Goal: Information Seeking & Learning: Learn about a topic

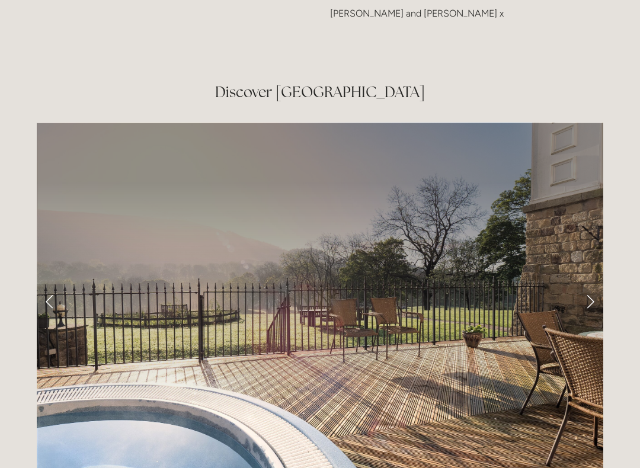
scroll to position [1910, 0]
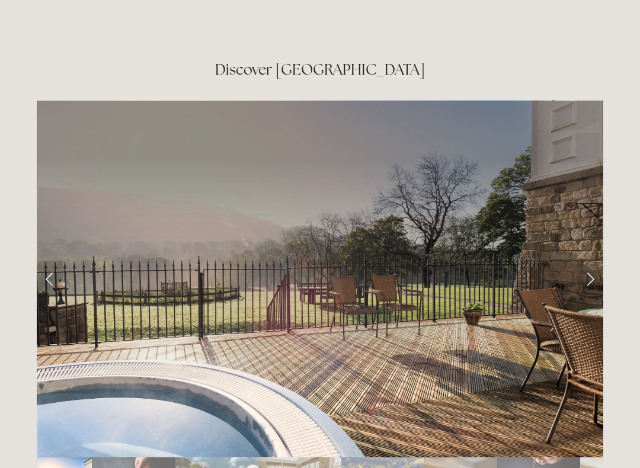
click at [583, 261] on link "Next Slide" at bounding box center [590, 279] width 26 height 36
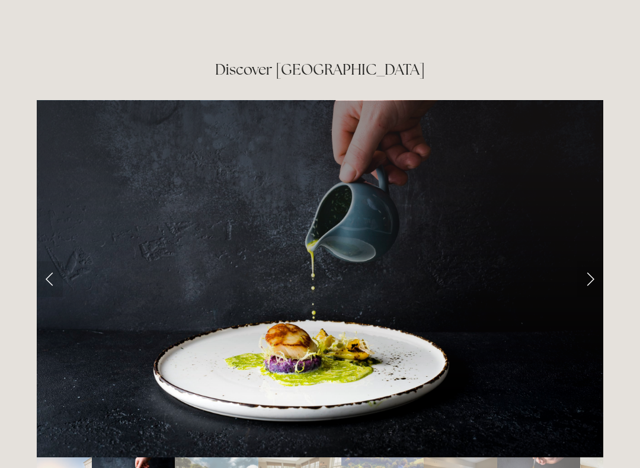
click at [587, 261] on link "Next Slide" at bounding box center [590, 279] width 26 height 36
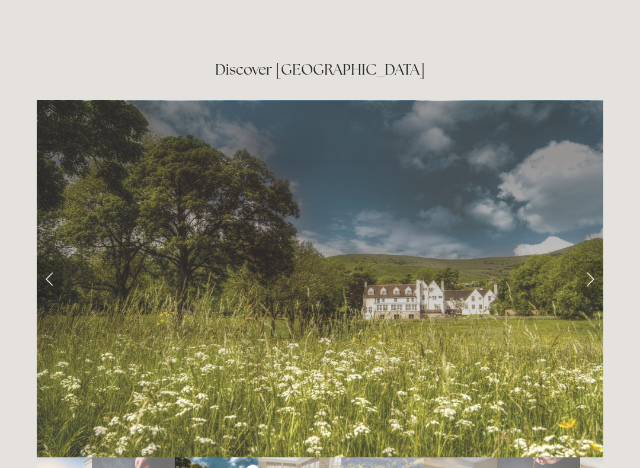
click at [588, 261] on link "Next Slide" at bounding box center [590, 279] width 26 height 36
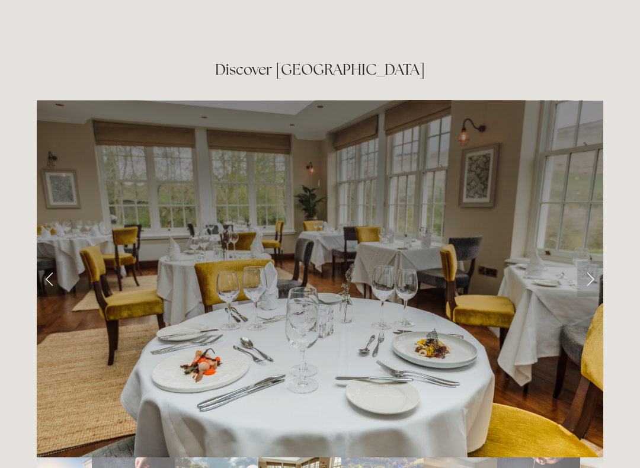
click at [594, 261] on link "Next Slide" at bounding box center [590, 279] width 26 height 36
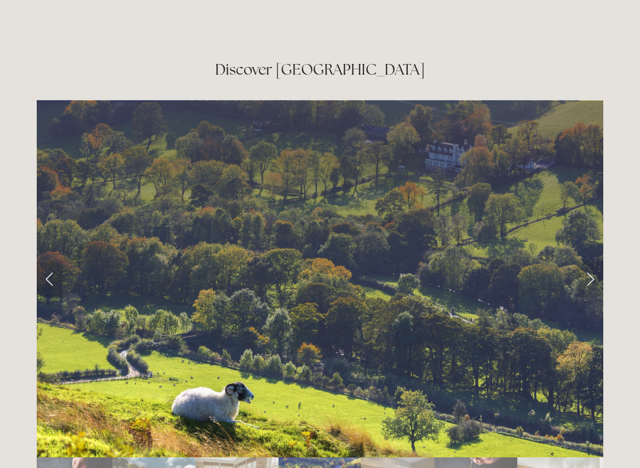
click at [593, 261] on link "Next Slide" at bounding box center [590, 279] width 26 height 36
click at [591, 261] on link "Next Slide" at bounding box center [590, 279] width 26 height 36
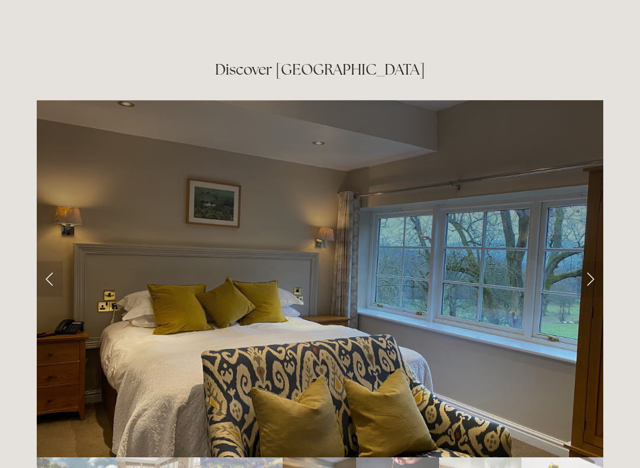
click at [591, 261] on link "Next Slide" at bounding box center [590, 279] width 26 height 36
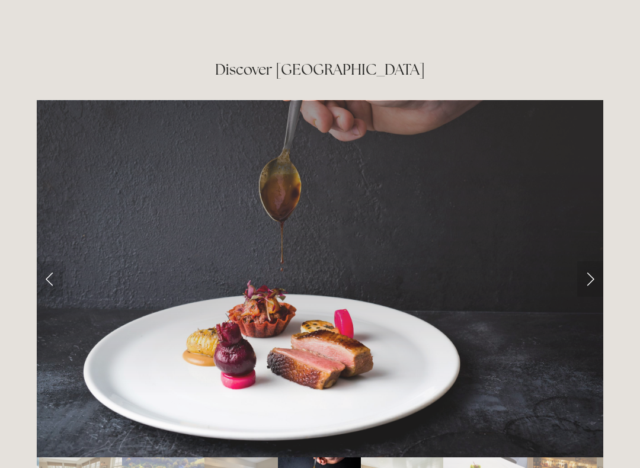
click at [592, 261] on link "Next Slide" at bounding box center [590, 279] width 26 height 36
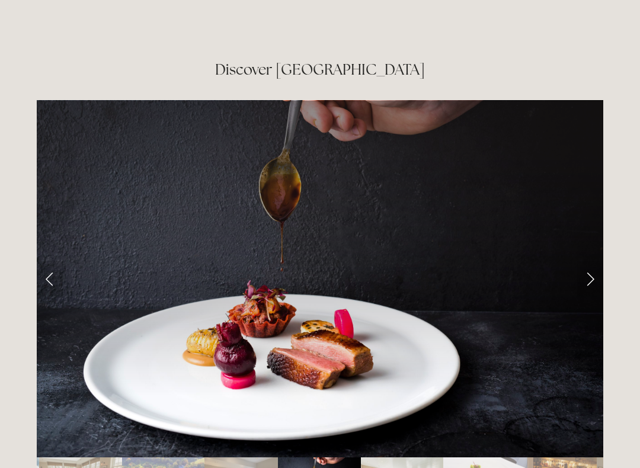
click at [591, 261] on link "Next Slide" at bounding box center [590, 279] width 26 height 36
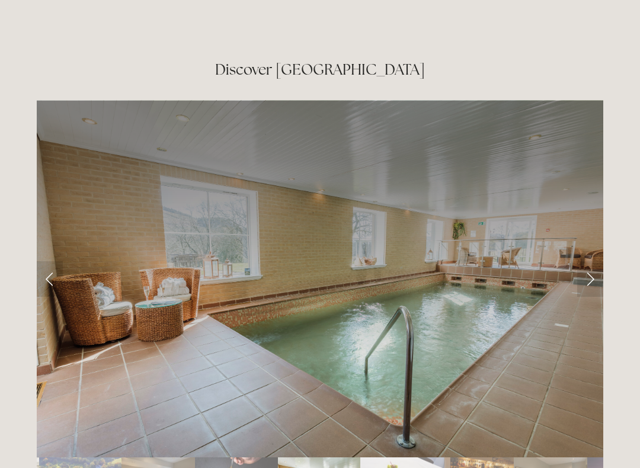
click at [596, 261] on link "Next Slide" at bounding box center [590, 279] width 26 height 36
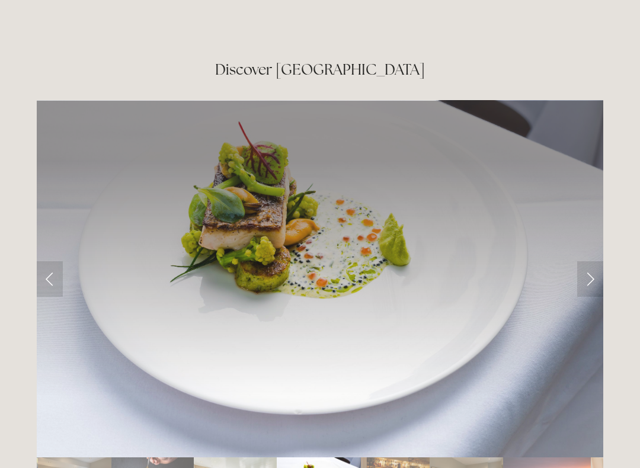
click at [593, 261] on link "Next Slide" at bounding box center [590, 279] width 26 height 36
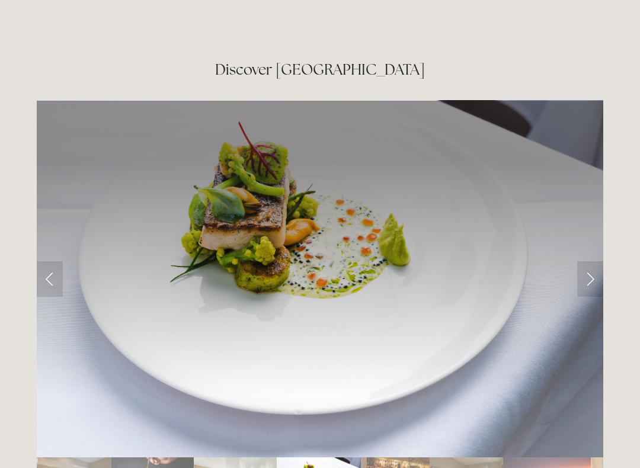
click at [591, 261] on link "Next Slide" at bounding box center [590, 279] width 26 height 36
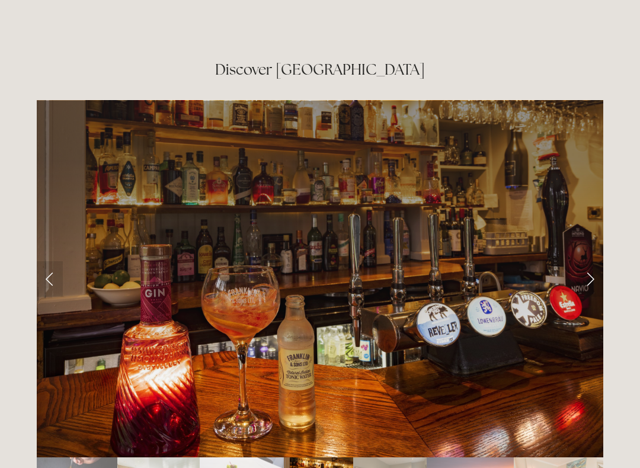
click at [591, 261] on link "Next Slide" at bounding box center [590, 279] width 26 height 36
click at [589, 261] on link "Next Slide" at bounding box center [590, 279] width 26 height 36
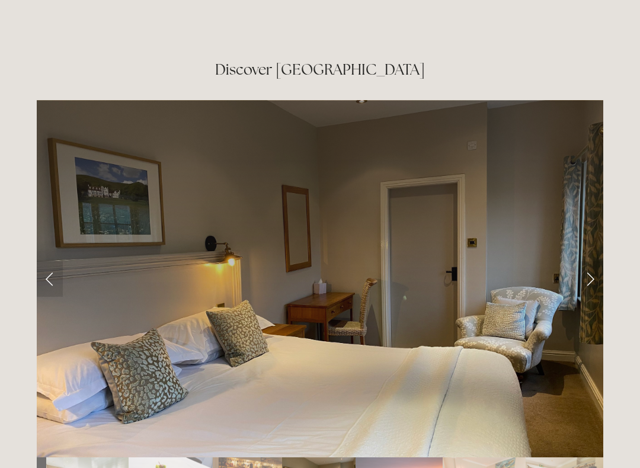
click at [590, 261] on link "Next Slide" at bounding box center [590, 279] width 26 height 36
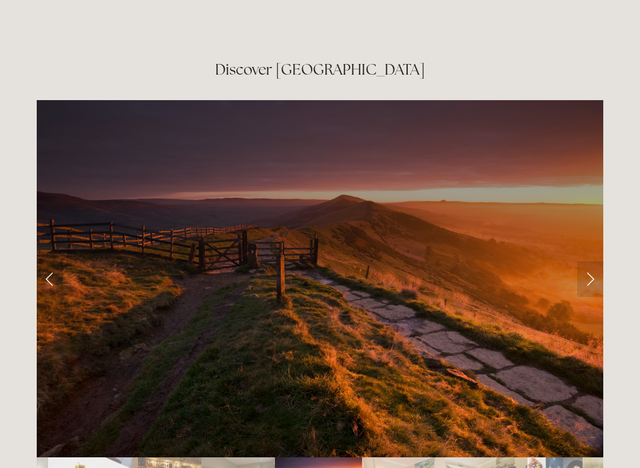
click at [594, 261] on link "Next Slide" at bounding box center [590, 279] width 26 height 36
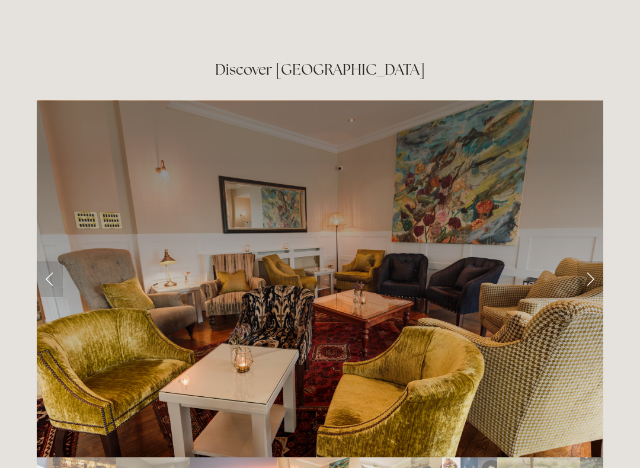
click at [596, 261] on link "Next Slide" at bounding box center [590, 279] width 26 height 36
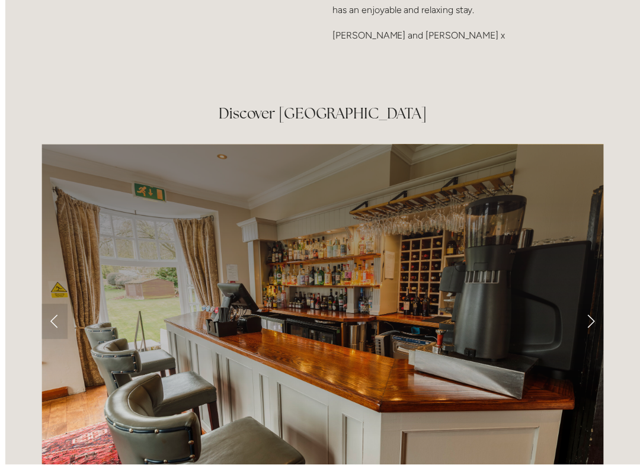
scroll to position [1830, 0]
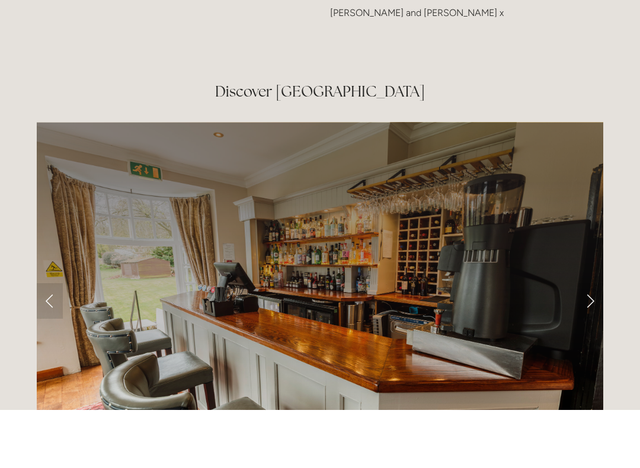
click at [596, 341] on link "Next Slide" at bounding box center [590, 359] width 26 height 36
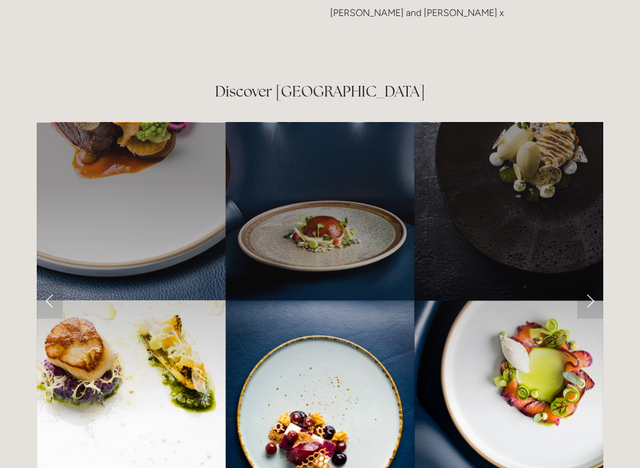
click at [595, 283] on link "Next Slide" at bounding box center [590, 301] width 26 height 36
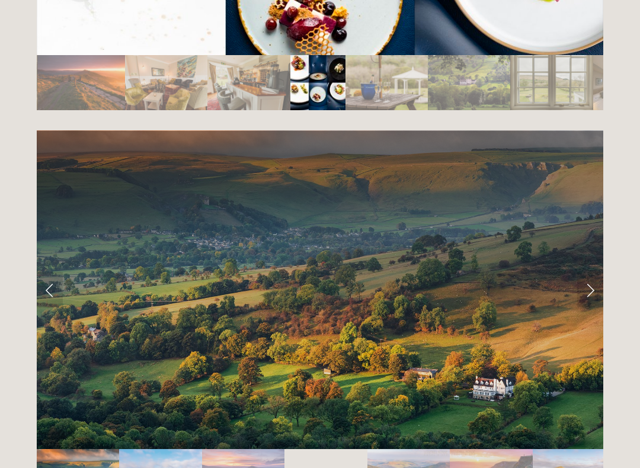
scroll to position [2374, 0]
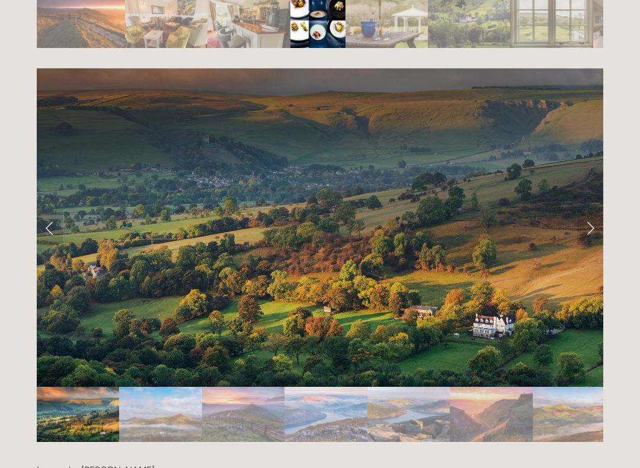
click at [594, 210] on link "Next Slide" at bounding box center [590, 228] width 26 height 36
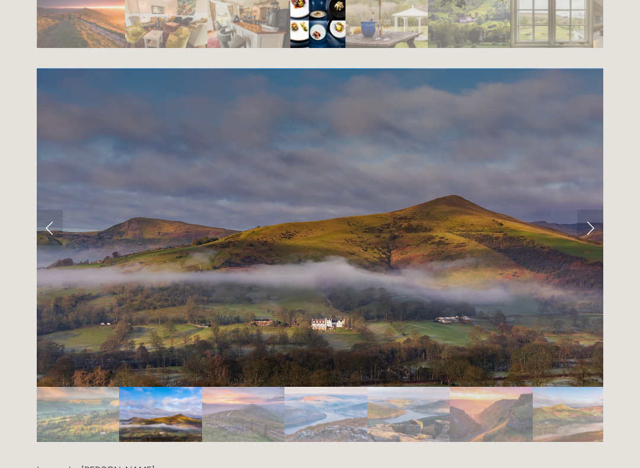
click at [590, 210] on link "Next Slide" at bounding box center [590, 228] width 26 height 36
click at [594, 210] on link "Next Slide" at bounding box center [590, 228] width 26 height 36
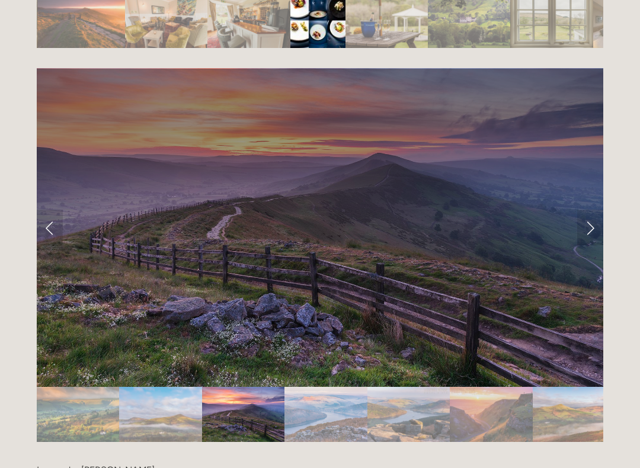
click at [588, 210] on link "Next Slide" at bounding box center [590, 228] width 26 height 36
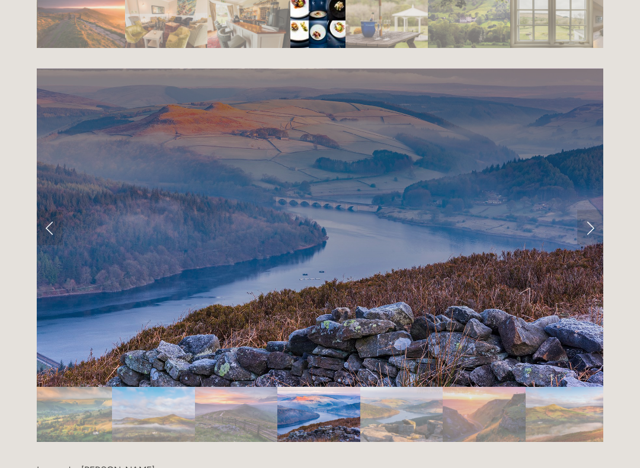
click at [589, 210] on link "Next Slide" at bounding box center [590, 228] width 26 height 36
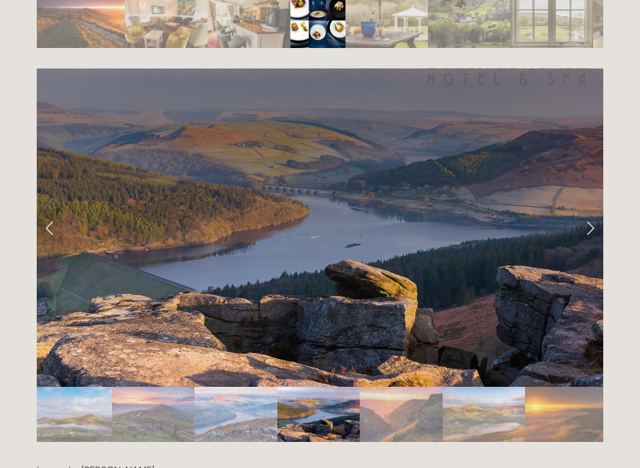
click at [589, 210] on link "Next Slide" at bounding box center [590, 228] width 26 height 36
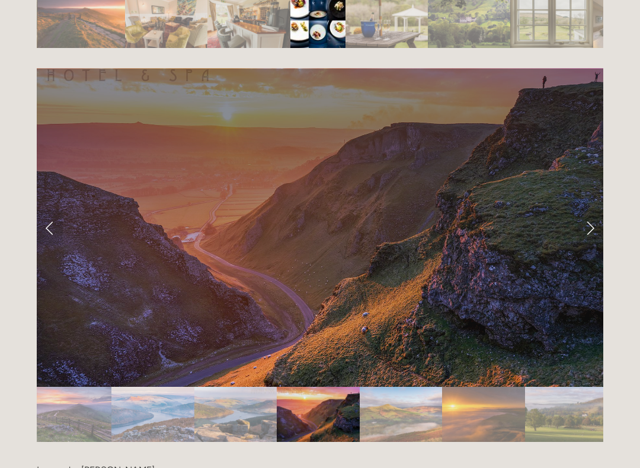
click at [588, 210] on link "Next Slide" at bounding box center [590, 228] width 26 height 36
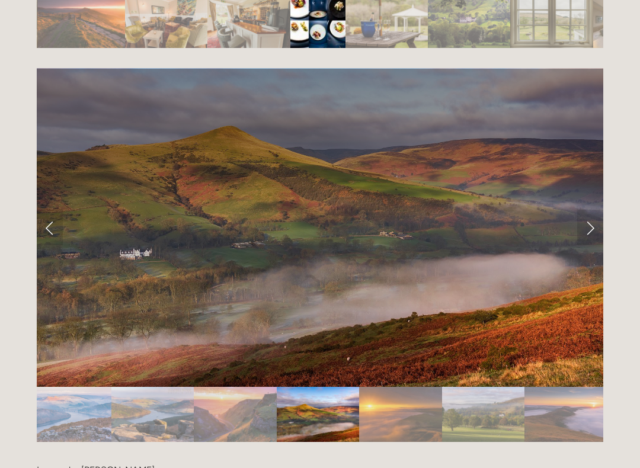
click at [589, 210] on link "Next Slide" at bounding box center [590, 228] width 26 height 36
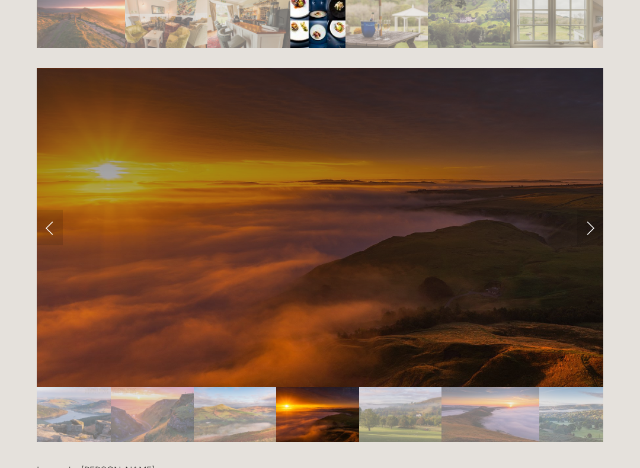
click at [586, 210] on link "Next Slide" at bounding box center [590, 228] width 26 height 36
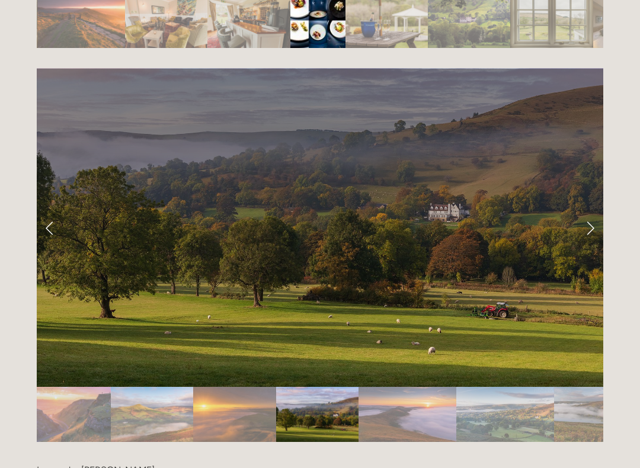
click at [586, 210] on link "Next Slide" at bounding box center [590, 228] width 26 height 36
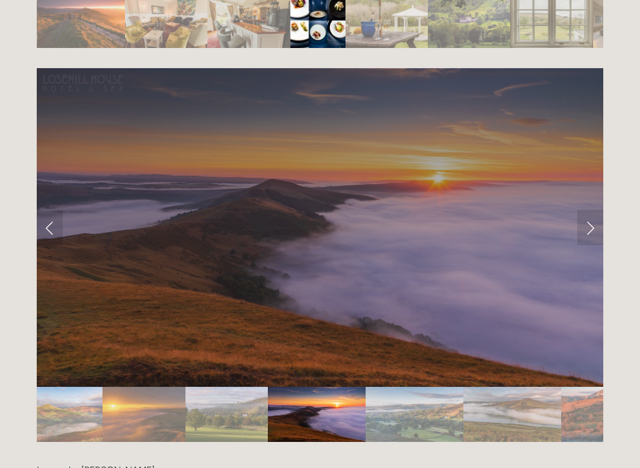
click at [586, 210] on link "Next Slide" at bounding box center [590, 228] width 26 height 36
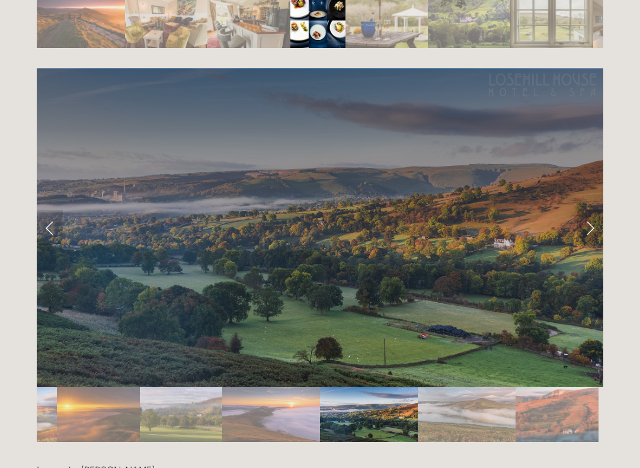
click at [589, 210] on link "Next Slide" at bounding box center [590, 228] width 26 height 36
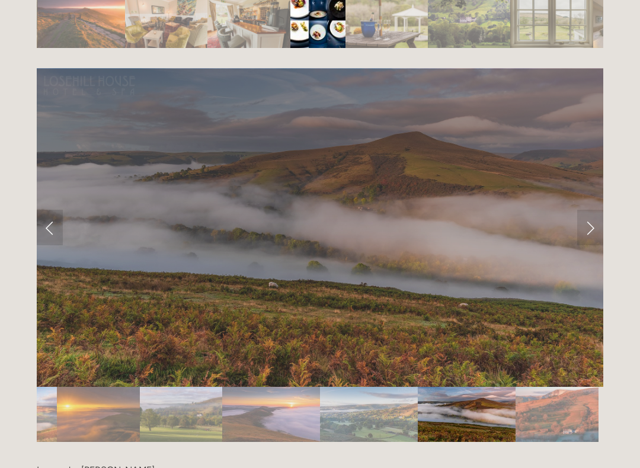
click at [588, 210] on link "Next Slide" at bounding box center [590, 228] width 26 height 36
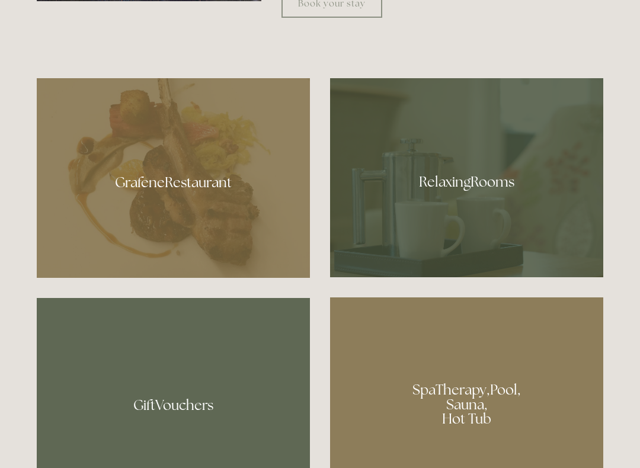
scroll to position [677, 0]
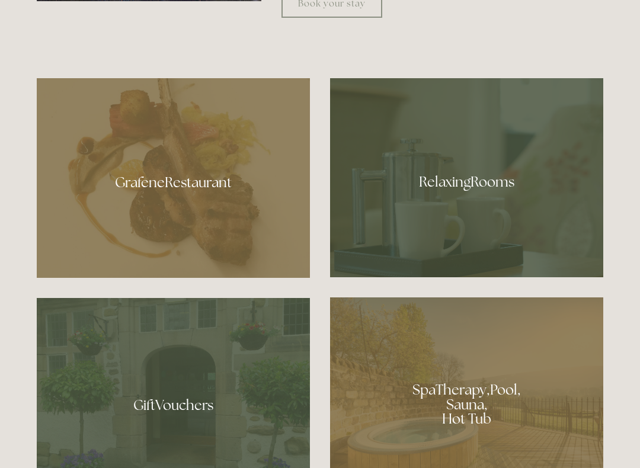
click at [495, 185] on div at bounding box center [466, 178] width 273 height 199
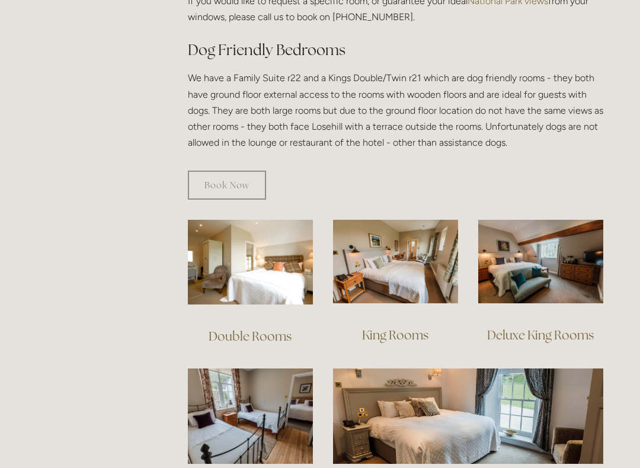
scroll to position [667, 0]
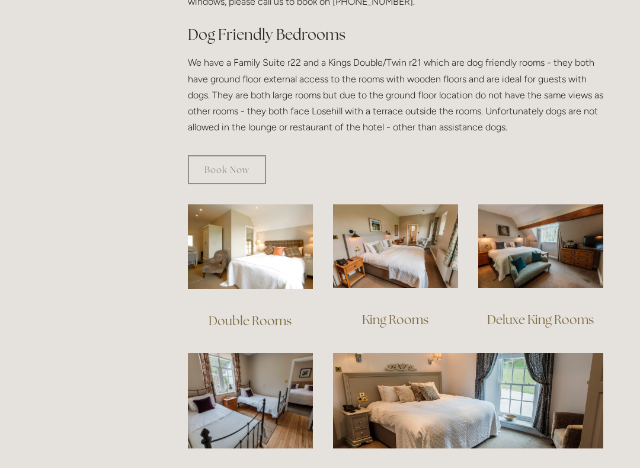
click at [542, 220] on img at bounding box center [540, 246] width 125 height 84
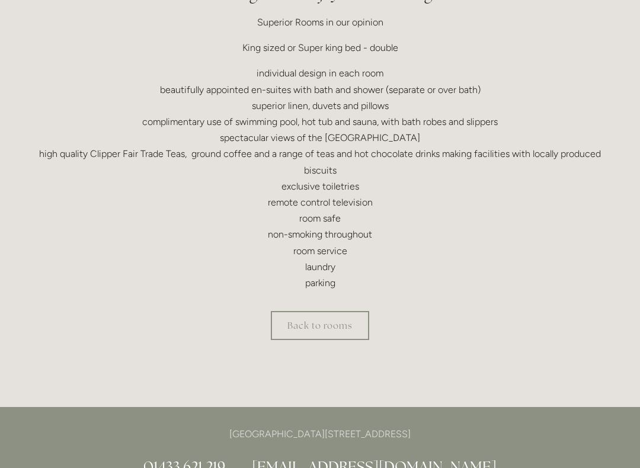
scroll to position [400, 0]
click at [354, 321] on link "Back to rooms" at bounding box center [320, 325] width 98 height 29
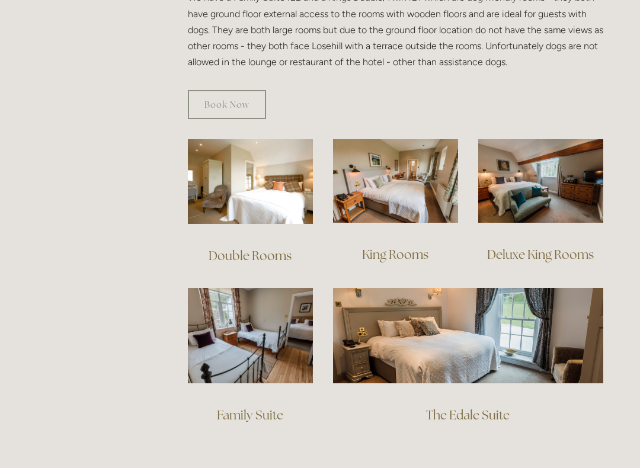
scroll to position [732, 0]
click at [551, 162] on img at bounding box center [540, 181] width 125 height 84
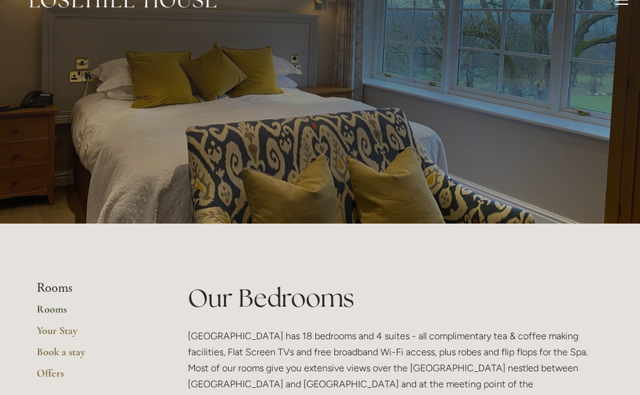
scroll to position [0, 0]
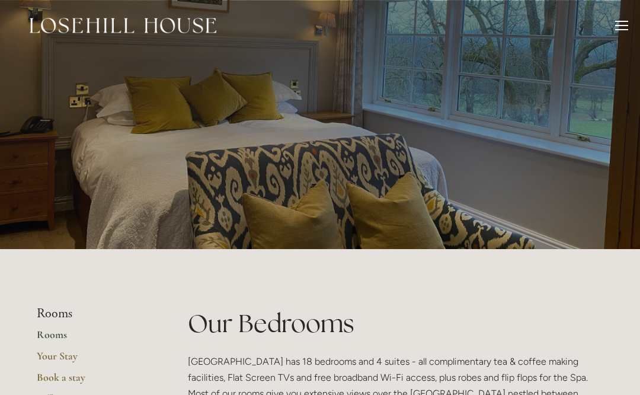
click at [626, 28] on div at bounding box center [621, 27] width 13 height 13
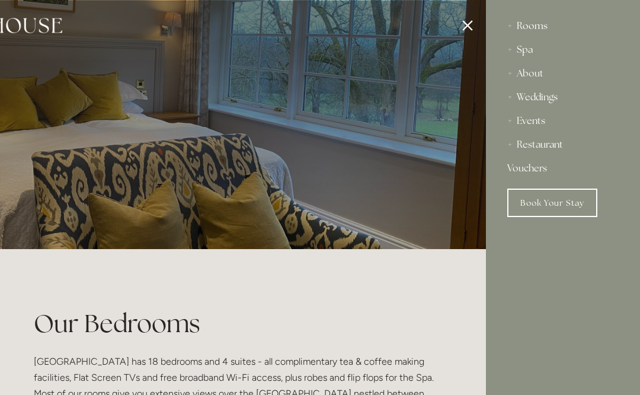
click at [544, 28] on div "Rooms" at bounding box center [562, 26] width 111 height 24
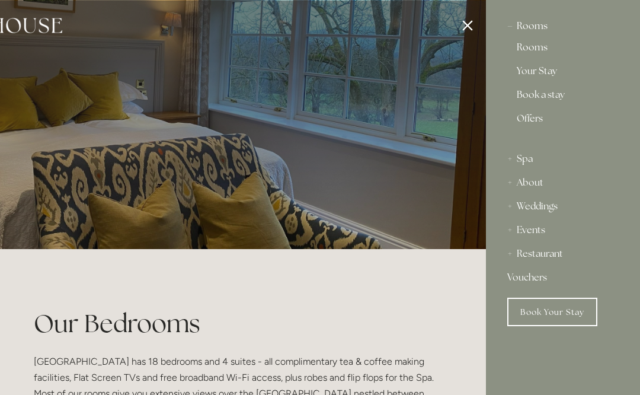
click at [545, 47] on link "Rooms" at bounding box center [563, 50] width 92 height 14
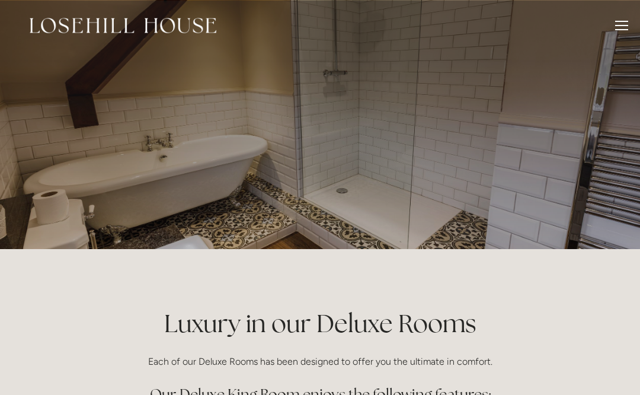
click at [583, 116] on p at bounding box center [320, 124] width 529 height 47
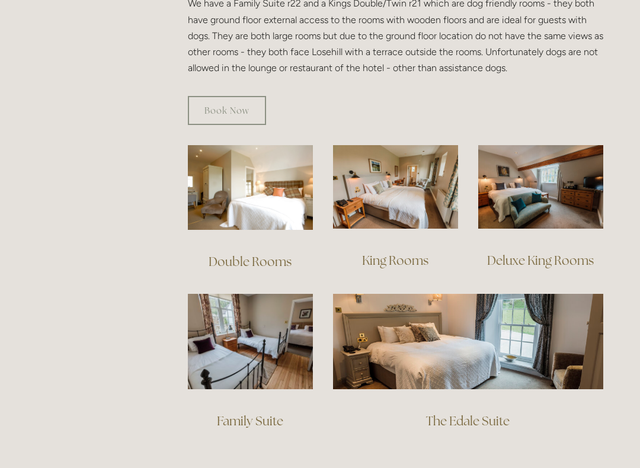
scroll to position [720, 0]
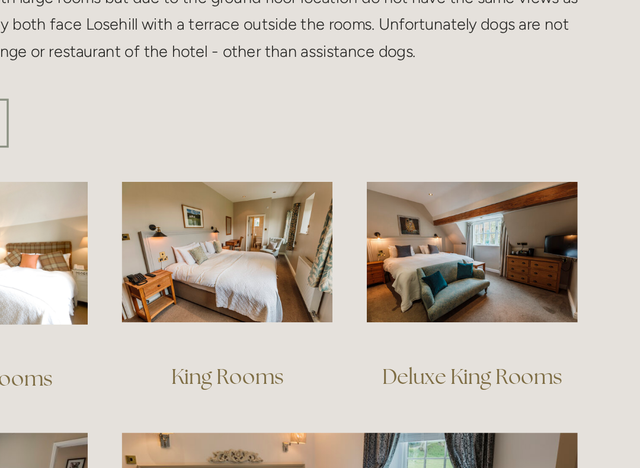
click at [333, 152] on img at bounding box center [395, 194] width 125 height 84
